Goal: Task Accomplishment & Management: Complete application form

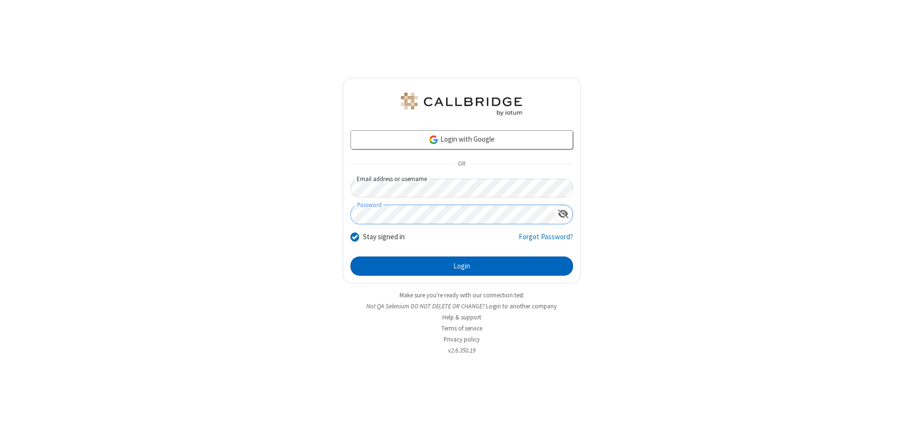
click at [461, 266] on button "Login" at bounding box center [461, 266] width 223 height 19
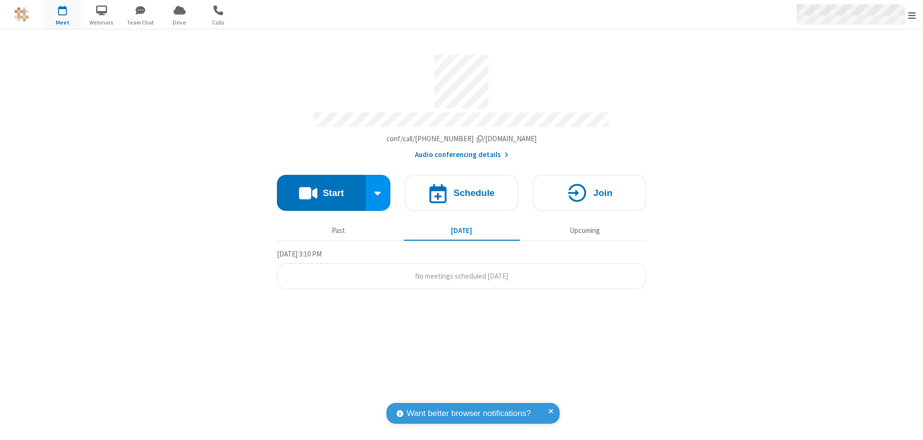
click at [912, 15] on span "Open menu" at bounding box center [912, 16] width 8 height 10
click at [62, 14] on span "button" at bounding box center [63, 10] width 36 height 16
click at [461, 188] on h4 "Schedule" at bounding box center [473, 192] width 41 height 9
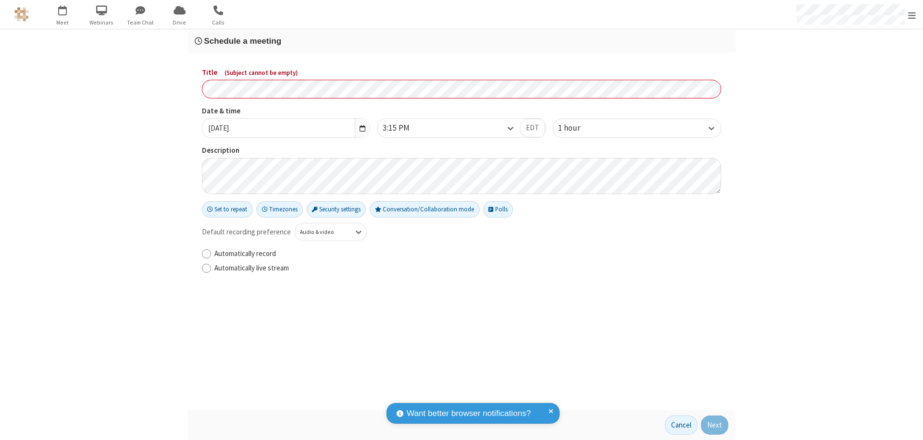
click at [461, 41] on h3 "Schedule a meeting" at bounding box center [461, 41] width 533 height 9
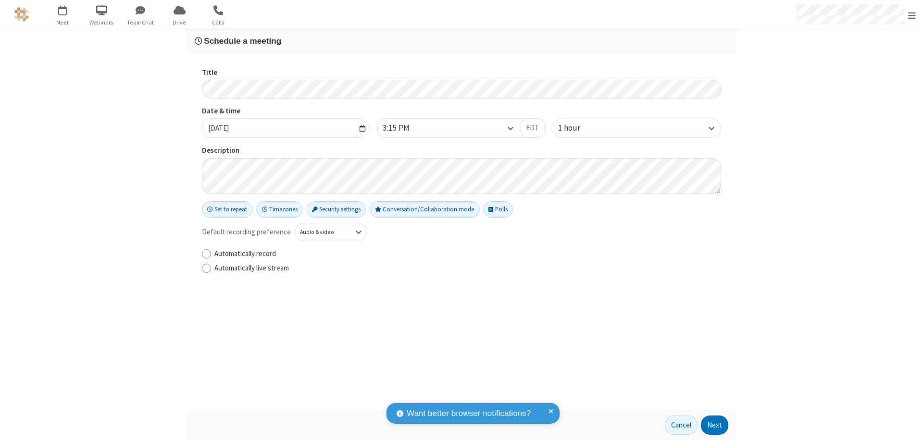
click at [715, 425] on button "Next" at bounding box center [714, 425] width 27 height 19
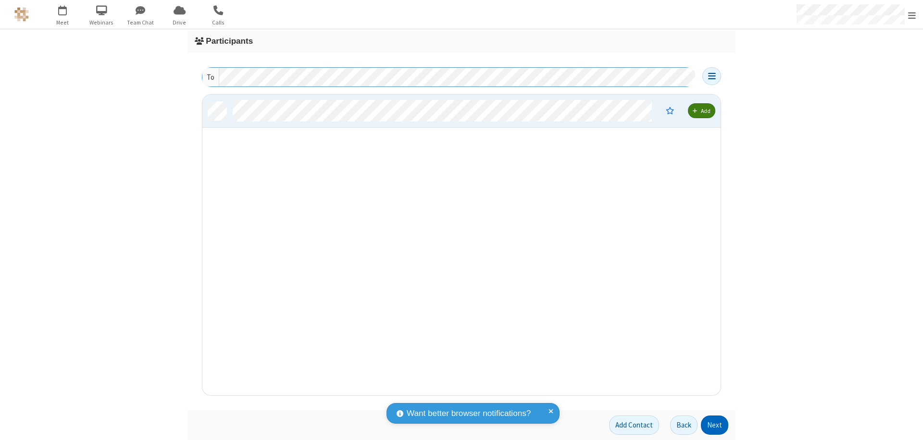
click at [715, 425] on button "Next" at bounding box center [714, 425] width 27 height 19
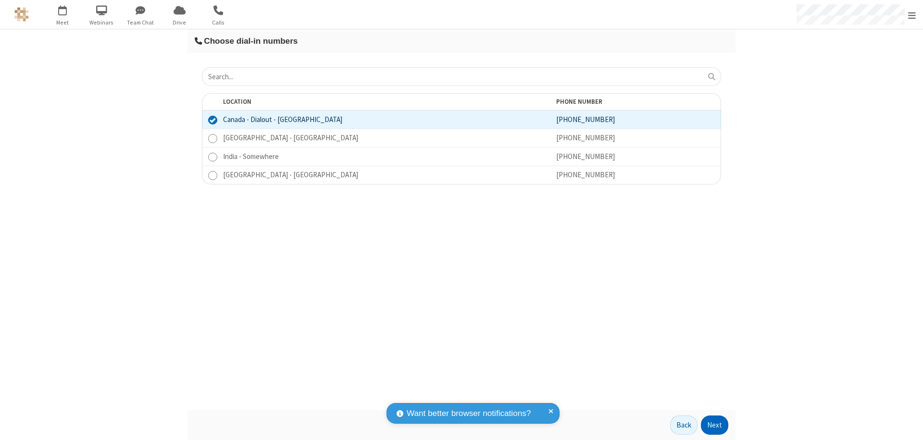
click at [715, 425] on button "Next" at bounding box center [714, 425] width 27 height 19
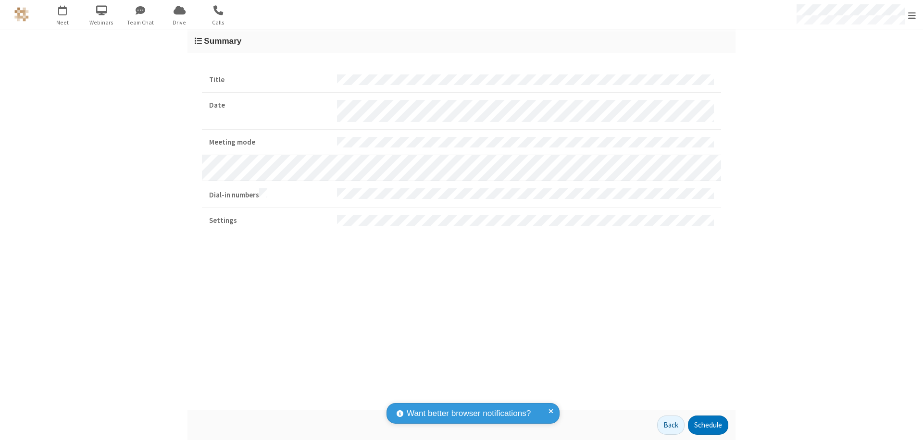
click at [707, 425] on button "Schedule" at bounding box center [708, 425] width 40 height 19
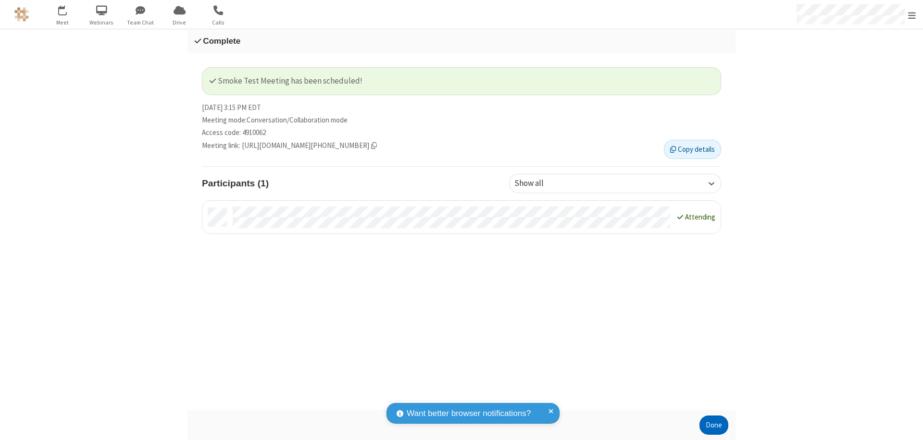
click at [714, 425] on button "Done" at bounding box center [713, 425] width 29 height 19
